Goal: Transaction & Acquisition: Purchase product/service

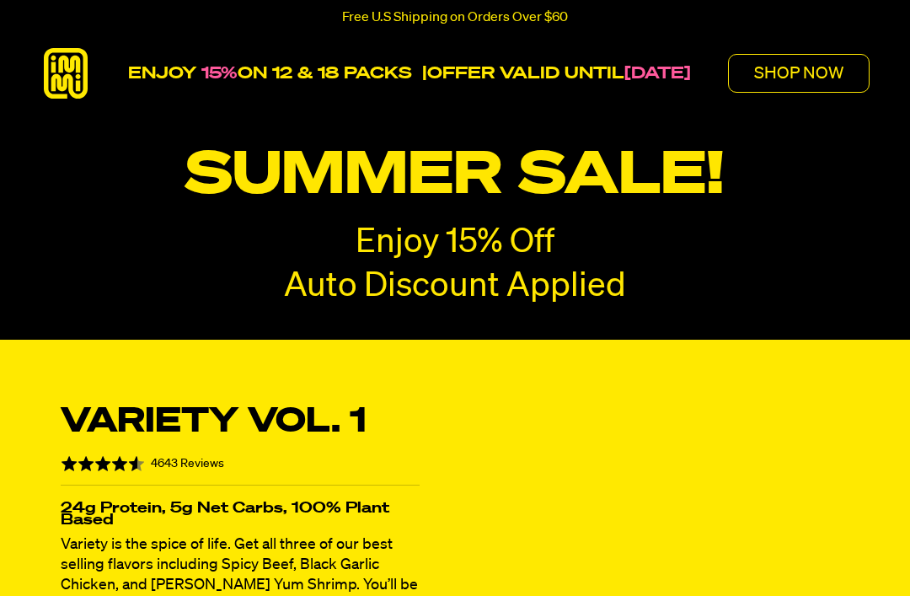
radio input "true"
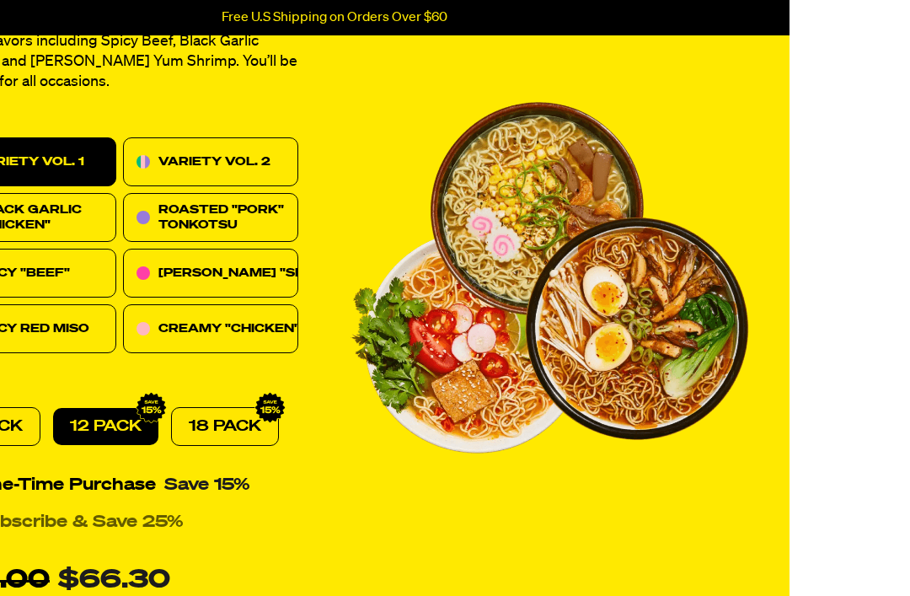
scroll to position [528, 120]
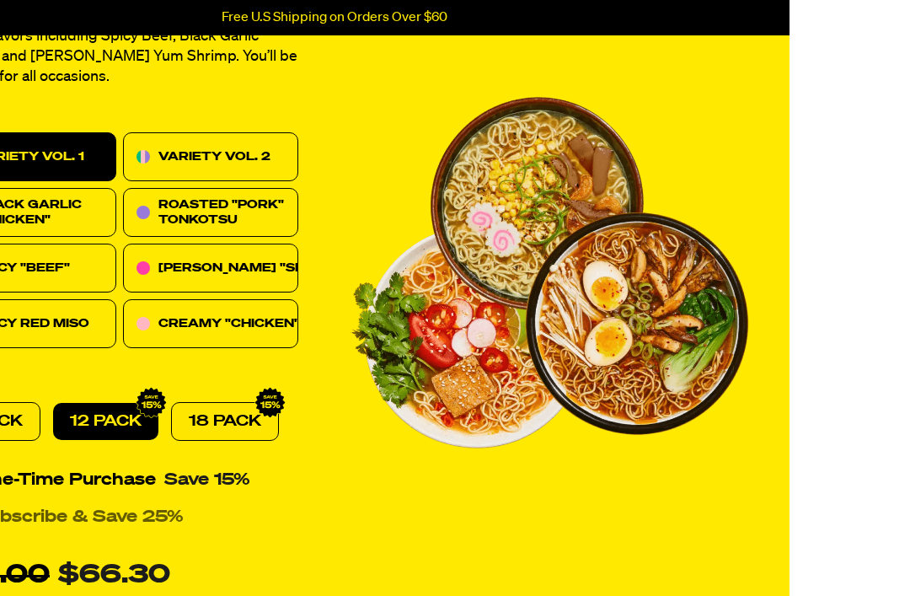
click at [284, 254] on div "[PERSON_NAME] "SHRIMP"" at bounding box center [211, 268] width 176 height 49
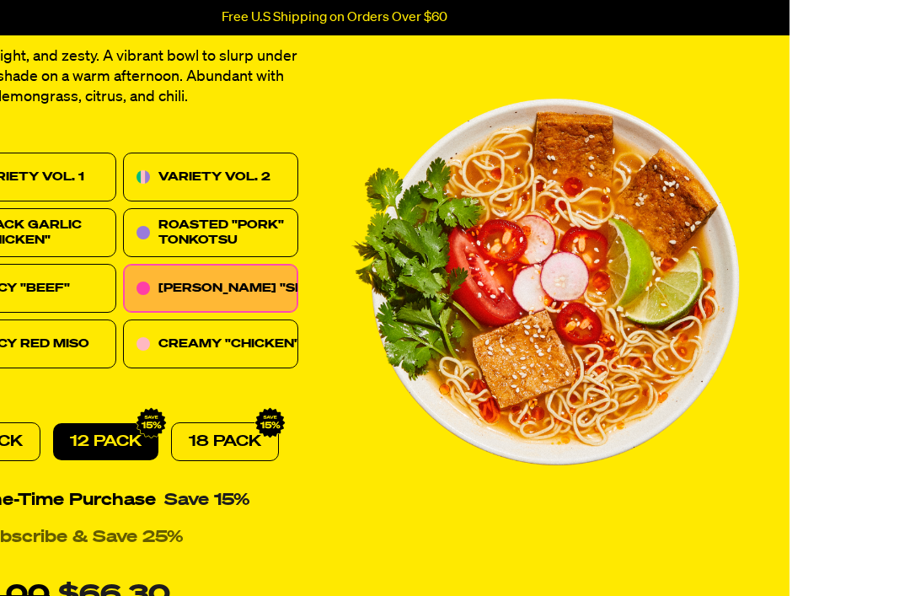
click at [272, 174] on div "VARIETY VOL. 2" at bounding box center [211, 177] width 176 height 49
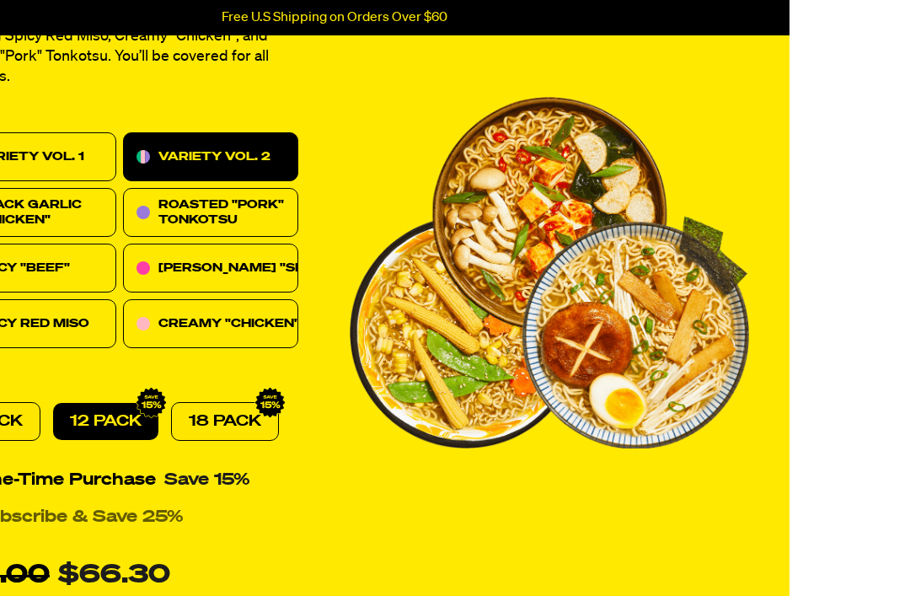
click at [285, 206] on div "ROASTED "PORK" TONKOTSU" at bounding box center [242, 212] width 169 height 30
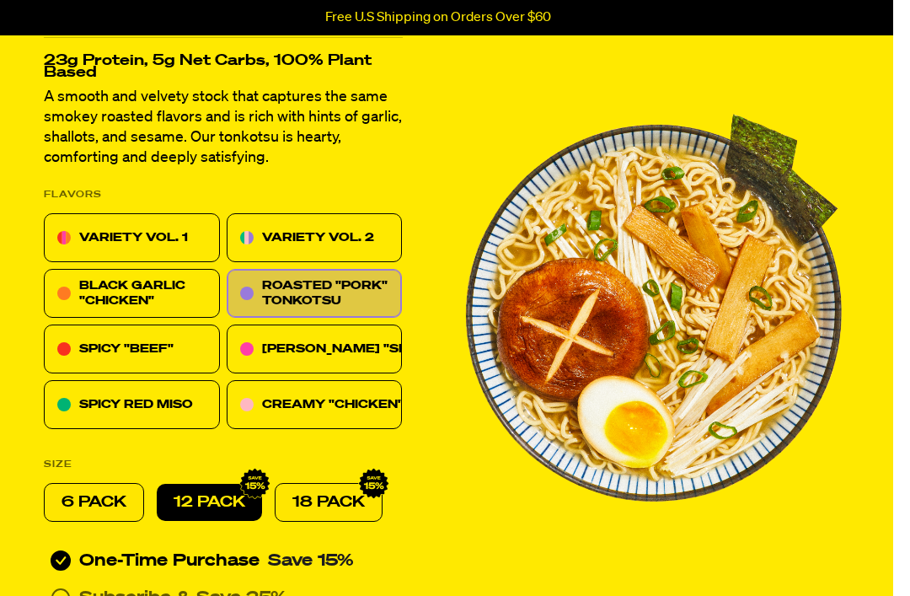
scroll to position [528, 0]
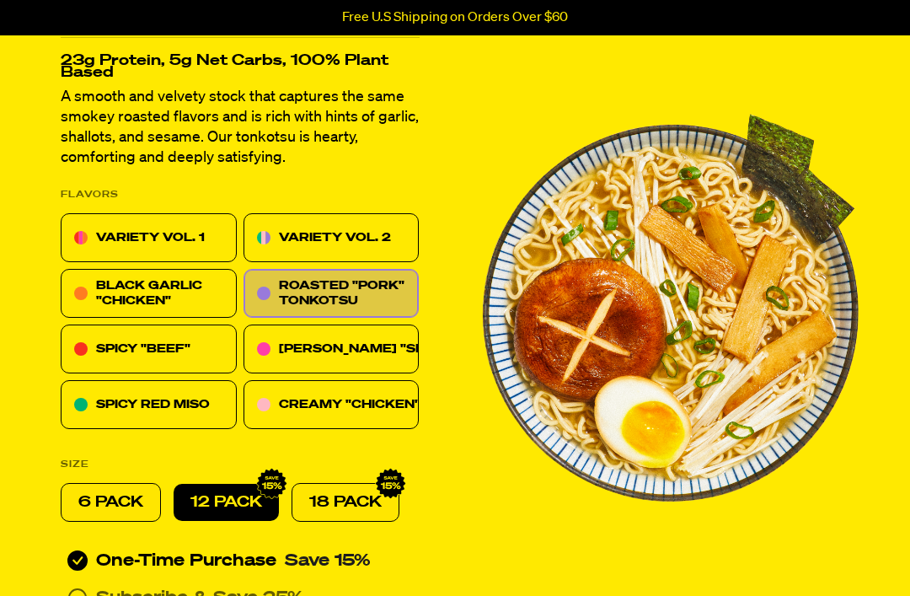
click at [212, 292] on div "BLACK GARLIC "CHICKEN"" at bounding box center [180, 293] width 169 height 30
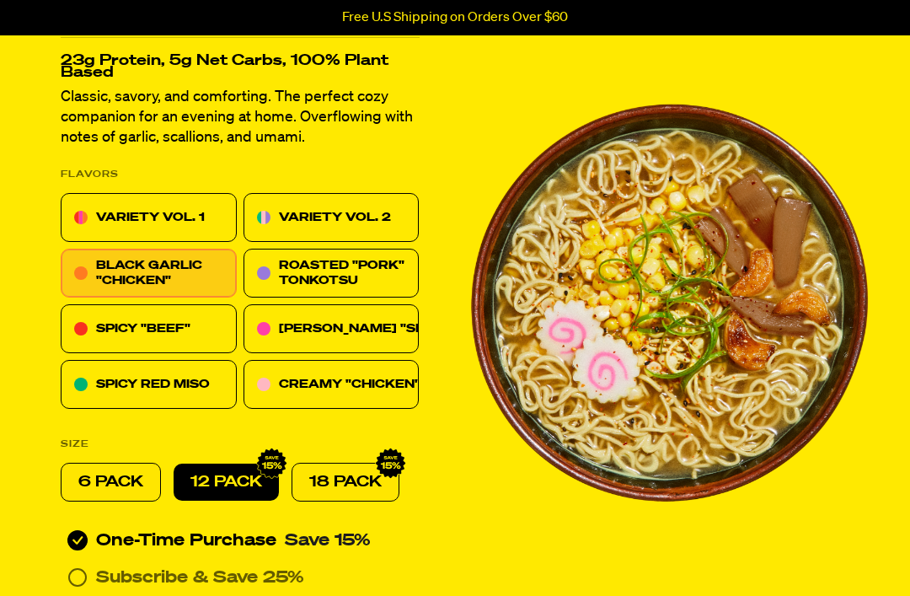
click at [217, 216] on div "VARIETY VOL. 1" at bounding box center [149, 217] width 176 height 49
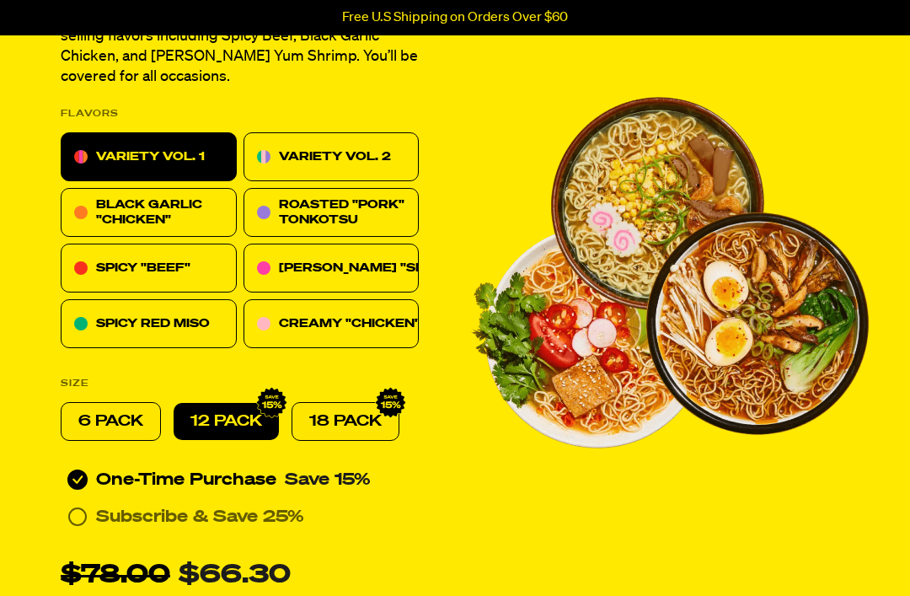
click at [222, 319] on div "SPICY RED MISO" at bounding box center [149, 323] width 176 height 49
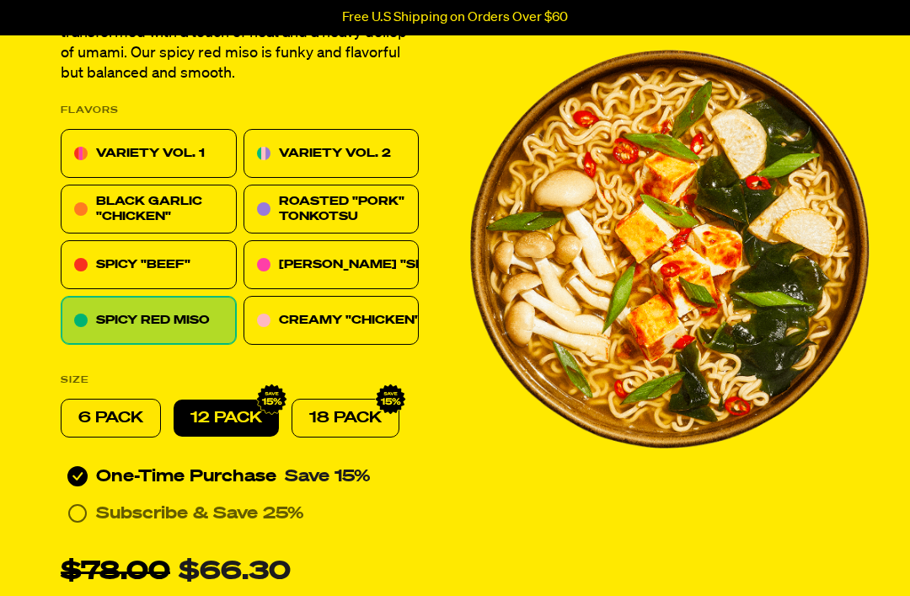
scroll to position [563, 0]
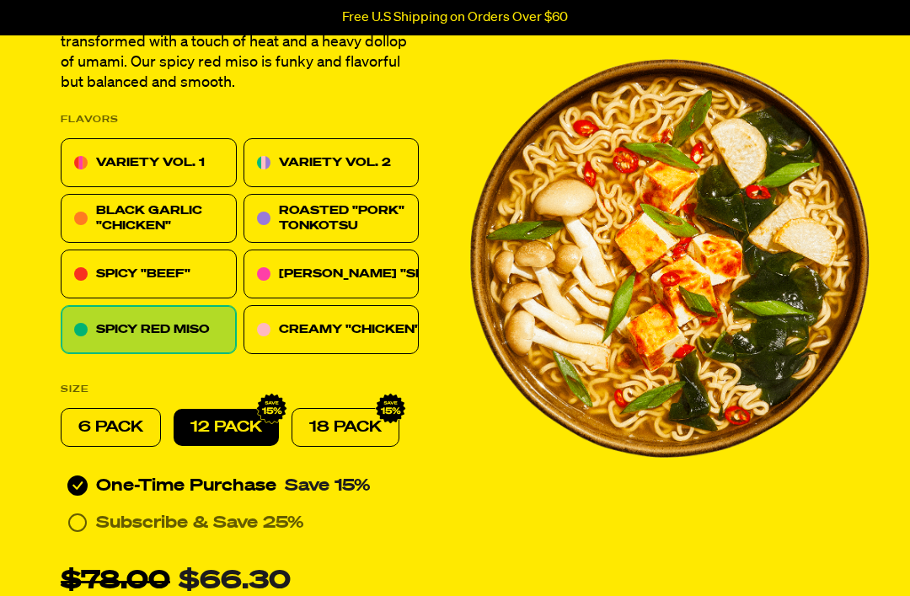
click at [208, 174] on div "VARIETY VOL. 1" at bounding box center [149, 162] width 176 height 49
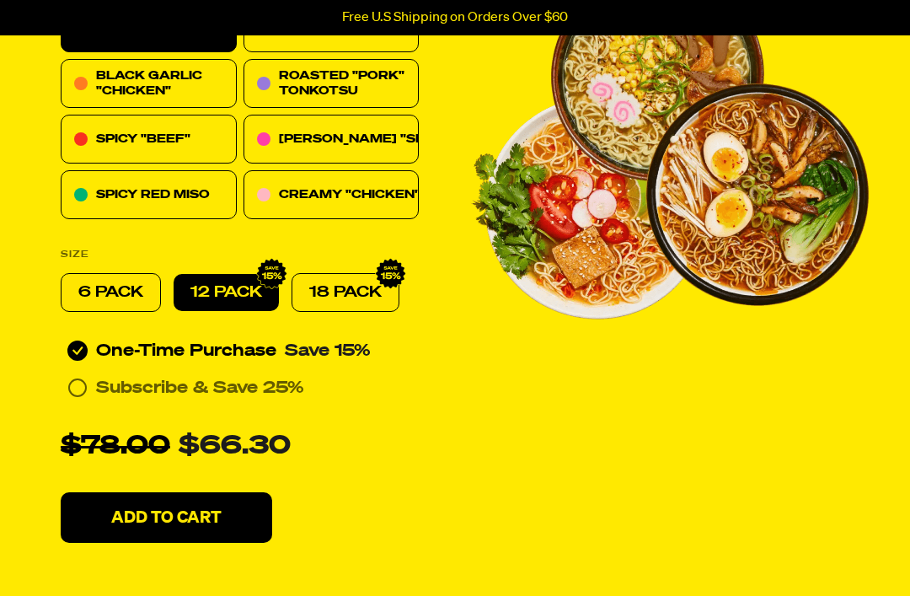
scroll to position [672, 0]
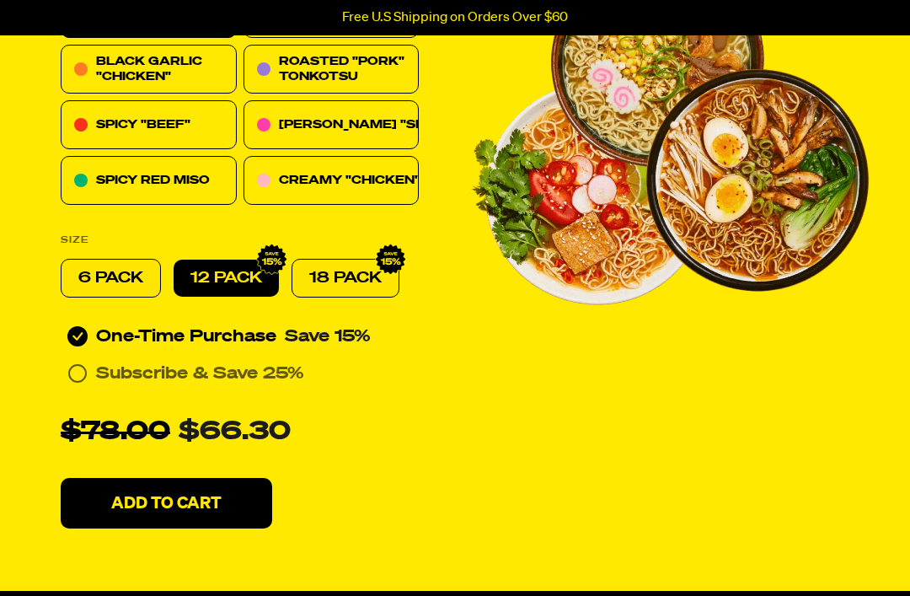
click at [146, 276] on div "6 PACK" at bounding box center [111, 278] width 100 height 39
radio input "true"
radio input "false"
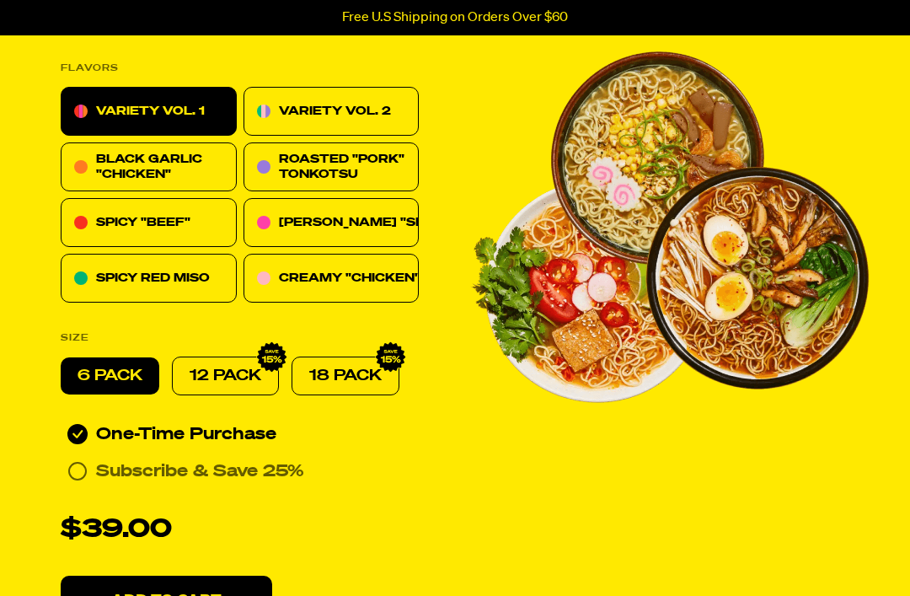
scroll to position [572, 0]
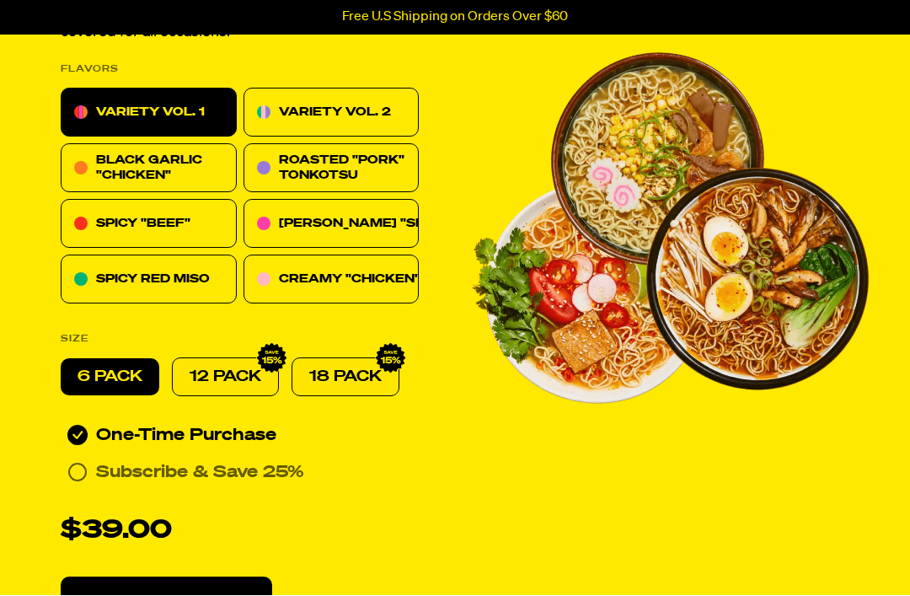
click at [216, 159] on div "BLACK GARLIC "CHICKEN"" at bounding box center [180, 168] width 169 height 30
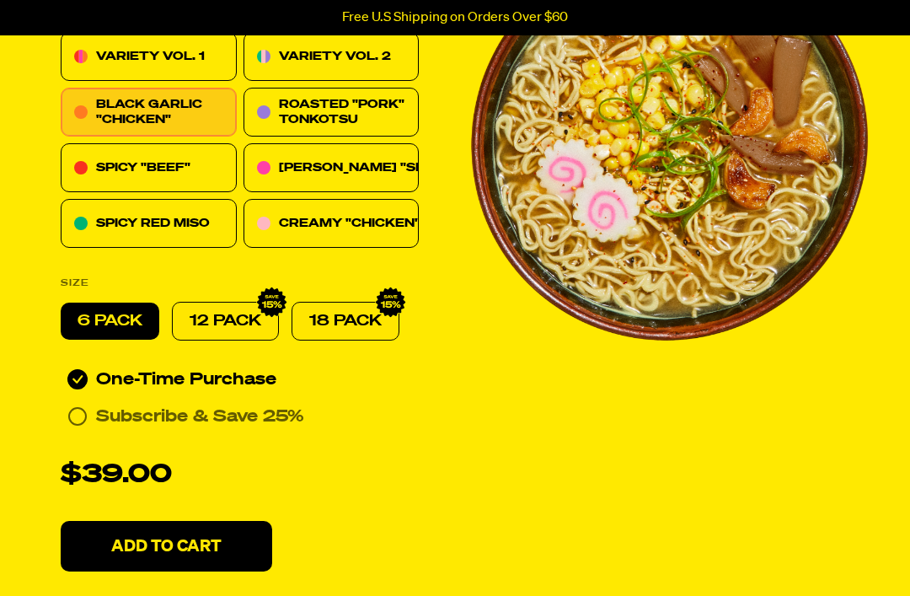
scroll to position [644, 0]
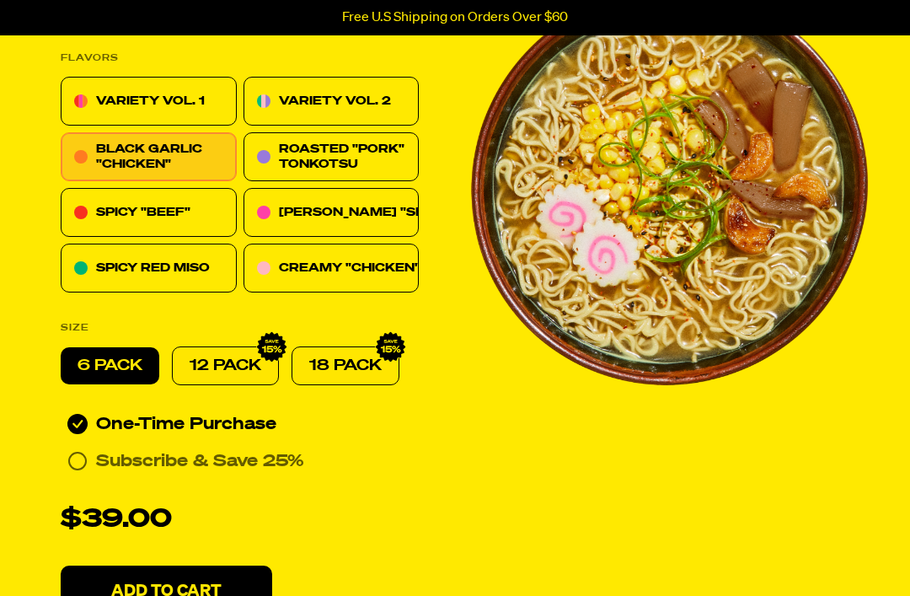
click at [361, 159] on div "ROASTED "PORK" TONKOTSU" at bounding box center [363, 157] width 169 height 30
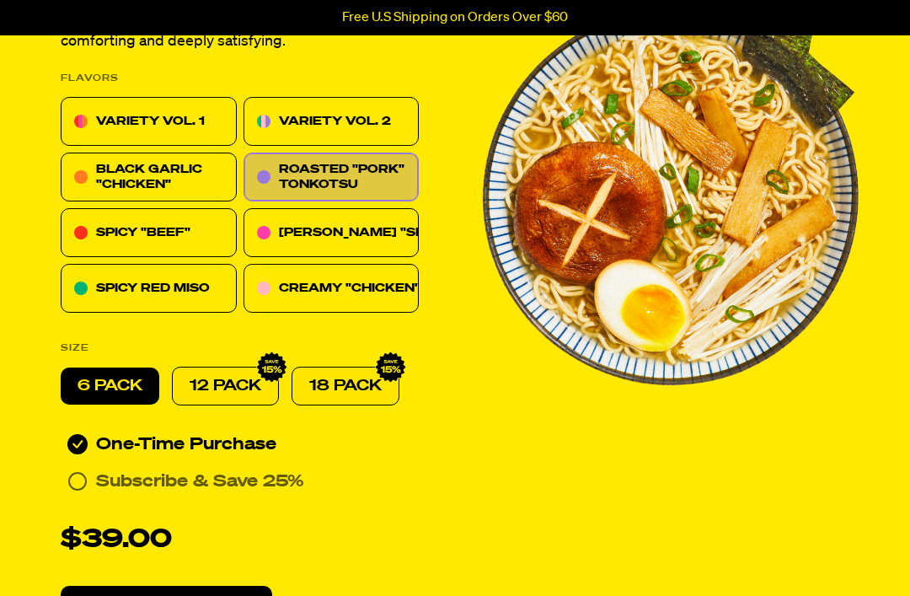
click at [396, 216] on div "[PERSON_NAME] "SHRIMP"" at bounding box center [332, 232] width 176 height 49
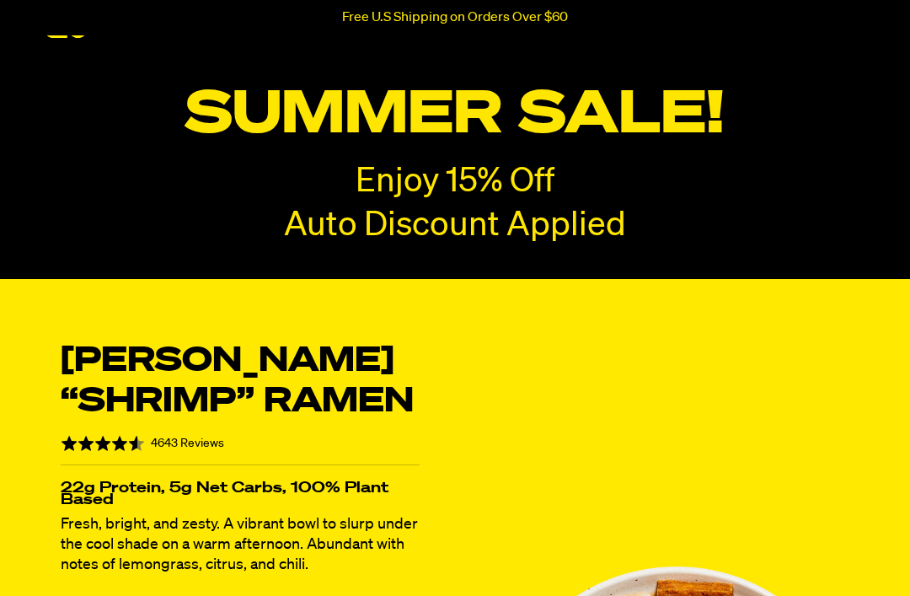
scroll to position [0, 0]
